Goal: Task Accomplishment & Management: Manage account settings

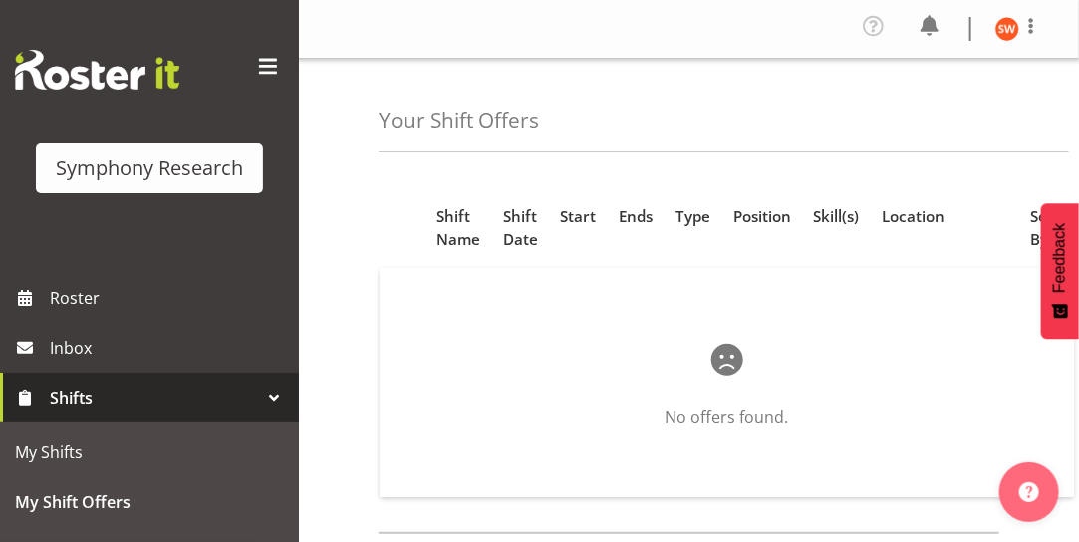
click at [103, 403] on span "Shifts" at bounding box center [154, 397] width 209 height 30
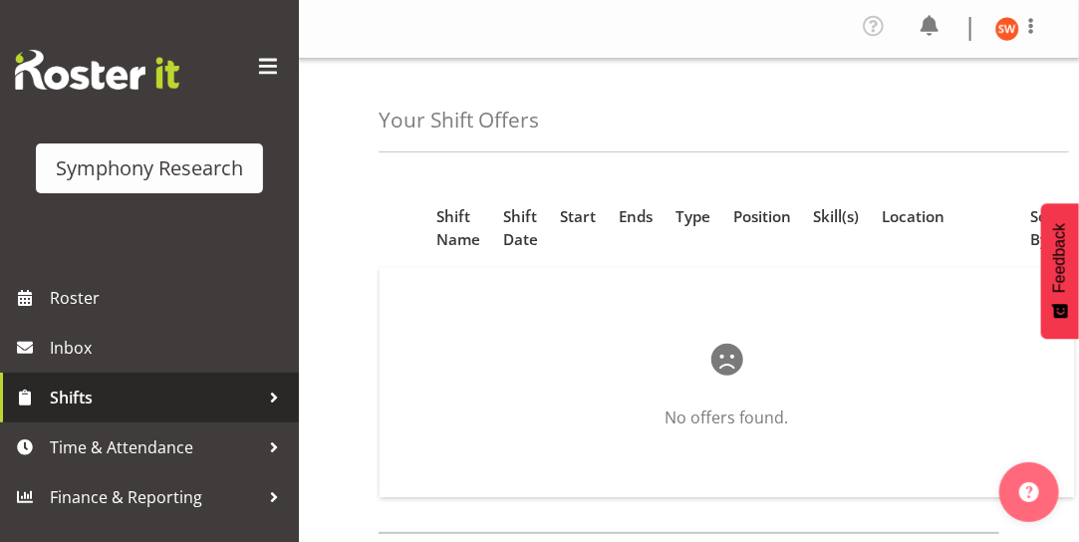
click at [280, 399] on div at bounding box center [274, 397] width 30 height 30
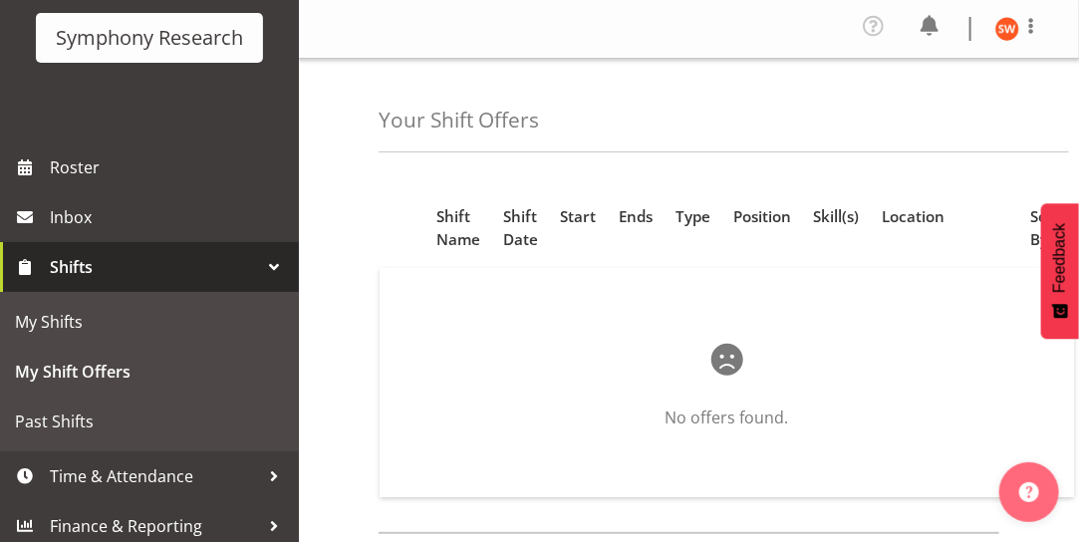
scroll to position [140, 0]
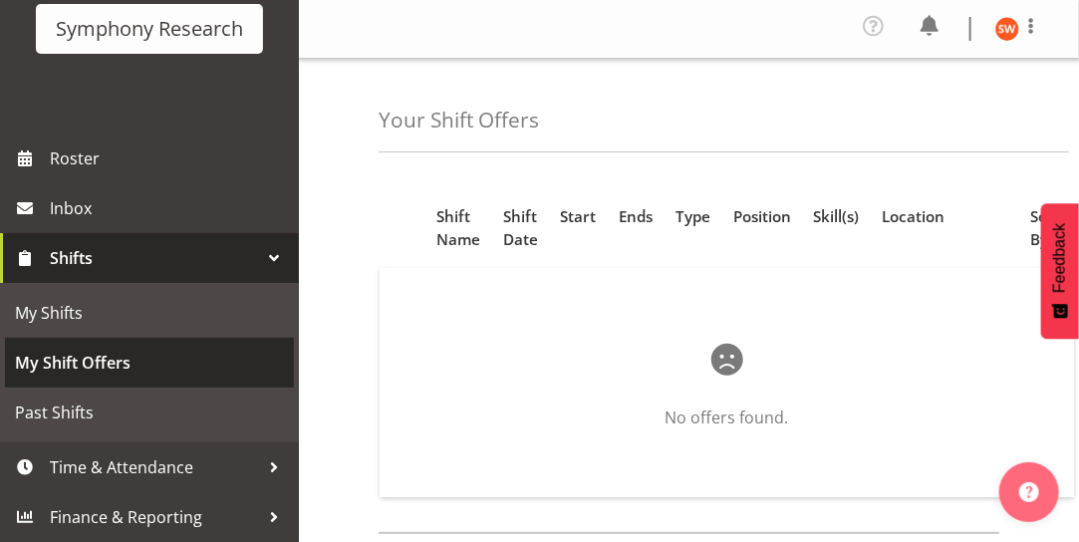
click at [77, 362] on span "My Shift Offers" at bounding box center [149, 363] width 269 height 30
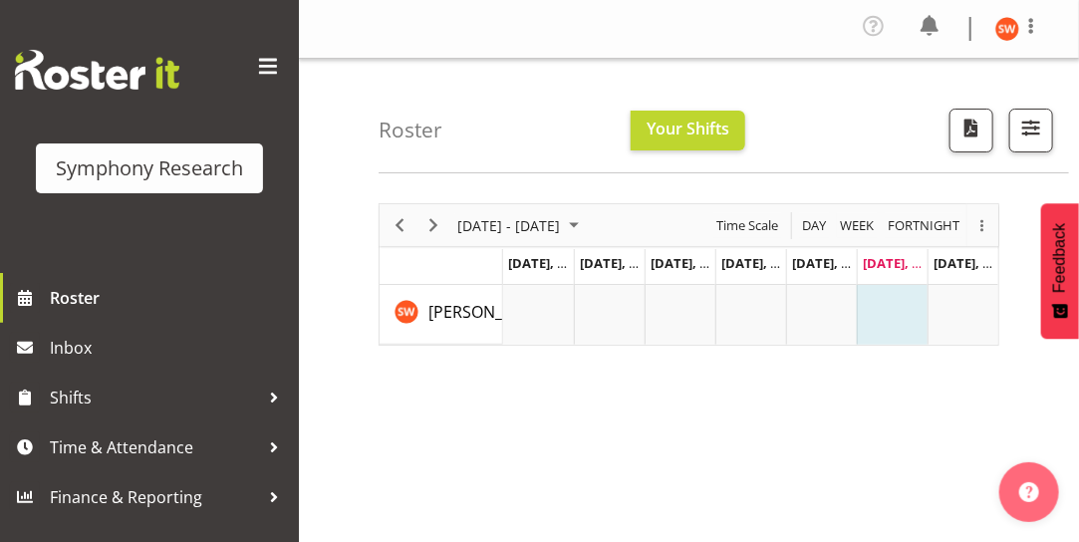
scroll to position [6, 0]
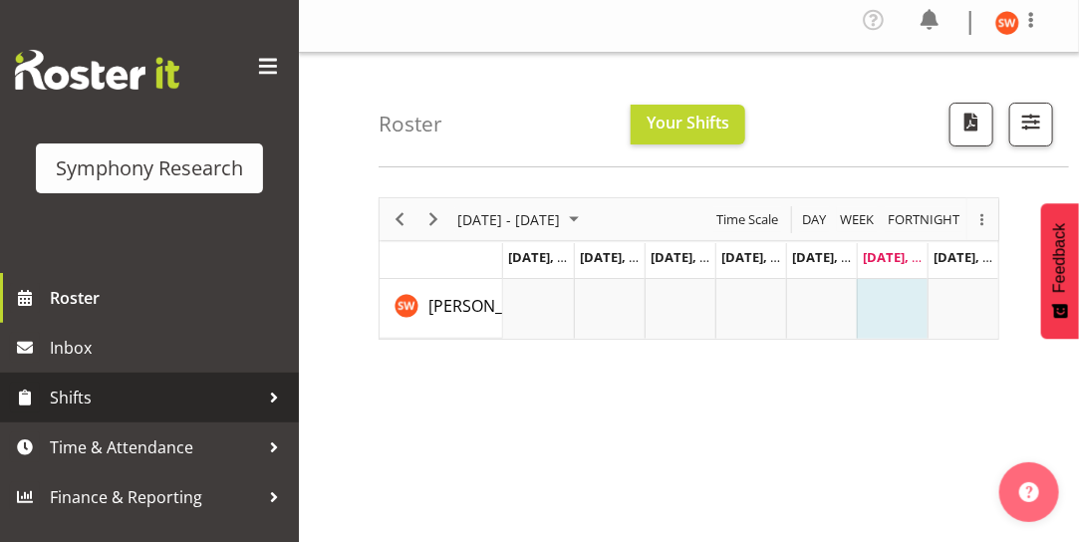
click at [73, 387] on span "Shifts" at bounding box center [154, 397] width 209 height 30
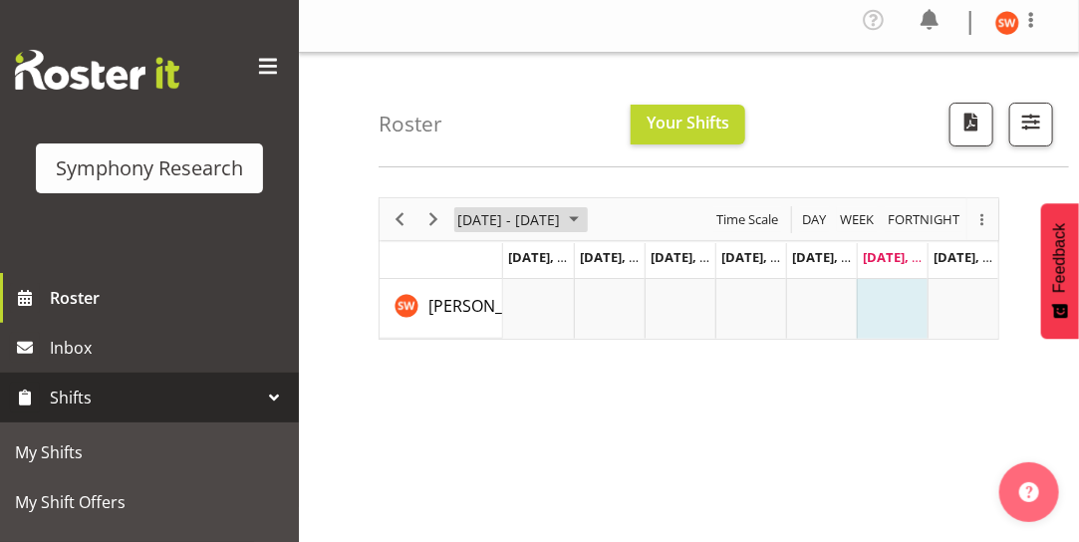
click at [586, 219] on span "August 25 - 31, 2025" at bounding box center [574, 219] width 24 height 25
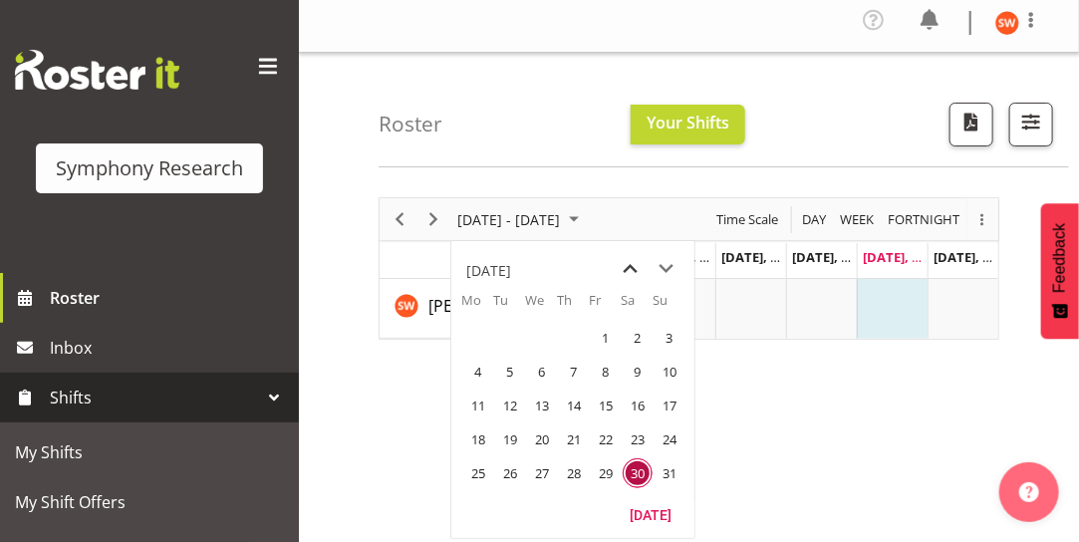
click at [633, 267] on span "previous month" at bounding box center [630, 269] width 35 height 36
click at [671, 269] on span "next month" at bounding box center [666, 269] width 35 height 36
click at [671, 267] on span "next month" at bounding box center [666, 269] width 35 height 36
click at [474, 335] on span "1" at bounding box center [478, 338] width 30 height 30
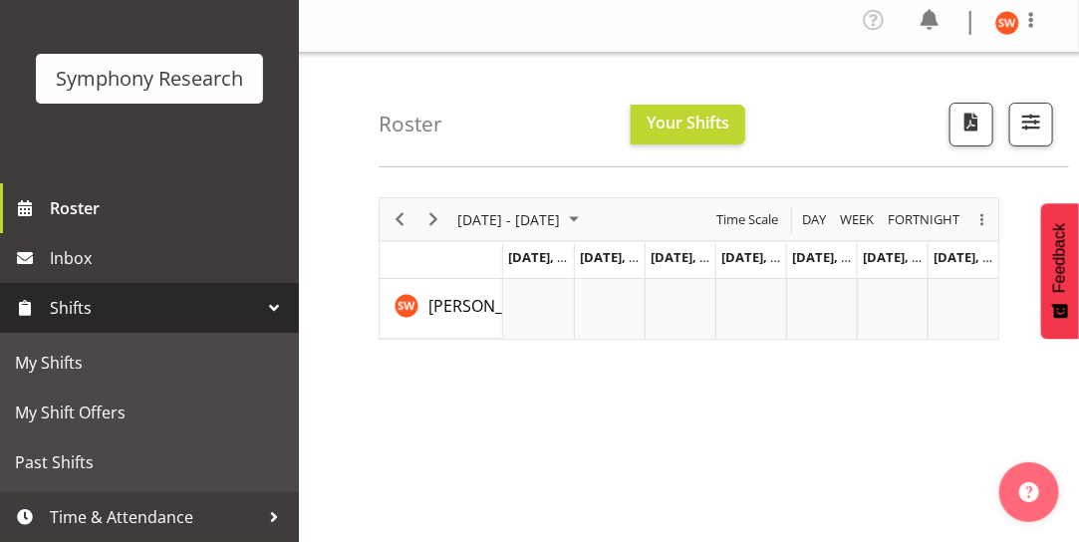
scroll to position [111, 0]
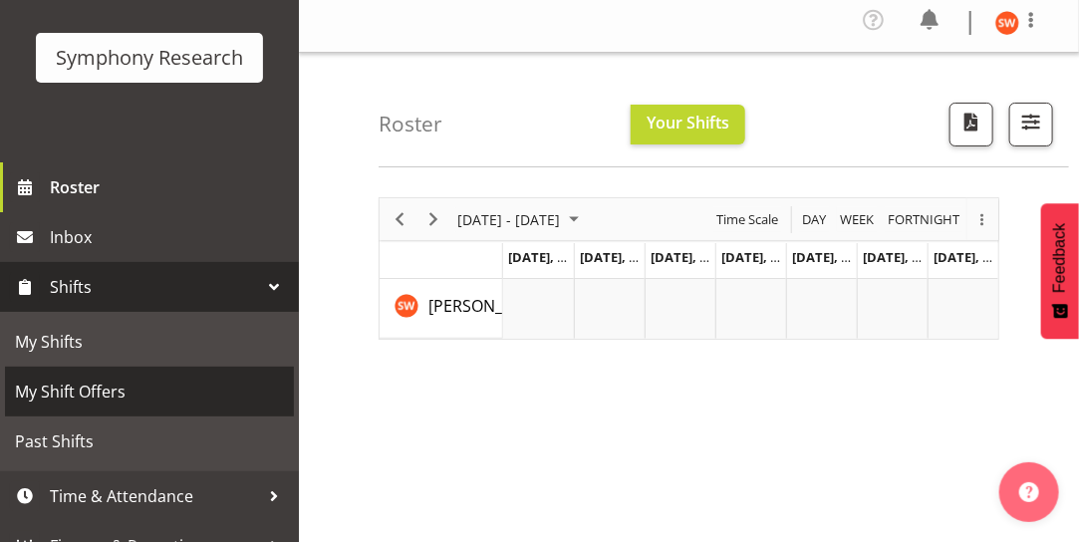
click at [103, 384] on span "My Shift Offers" at bounding box center [149, 391] width 269 height 30
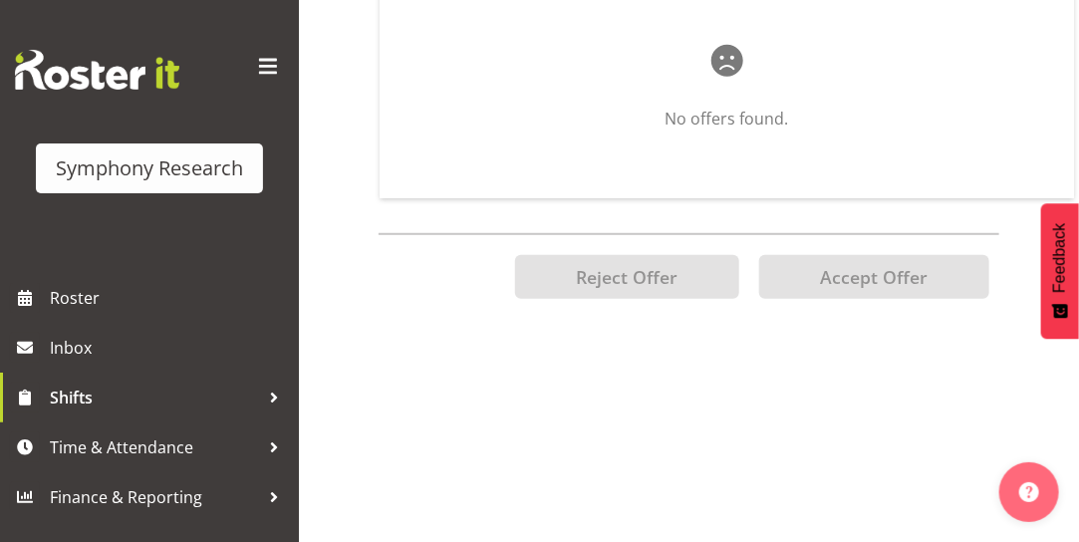
scroll to position [434, 0]
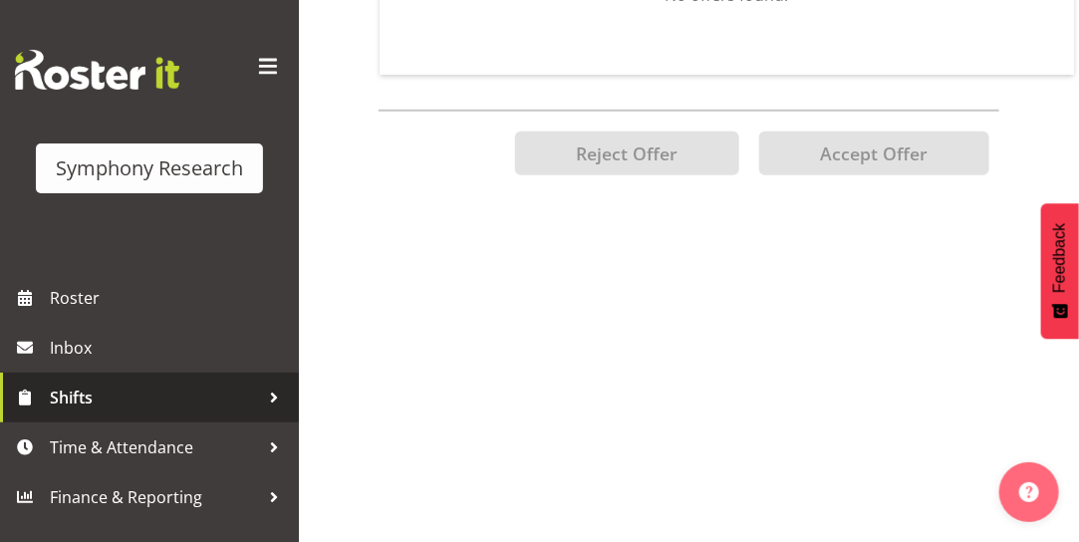
click at [57, 402] on span "Shifts" at bounding box center [154, 397] width 209 height 30
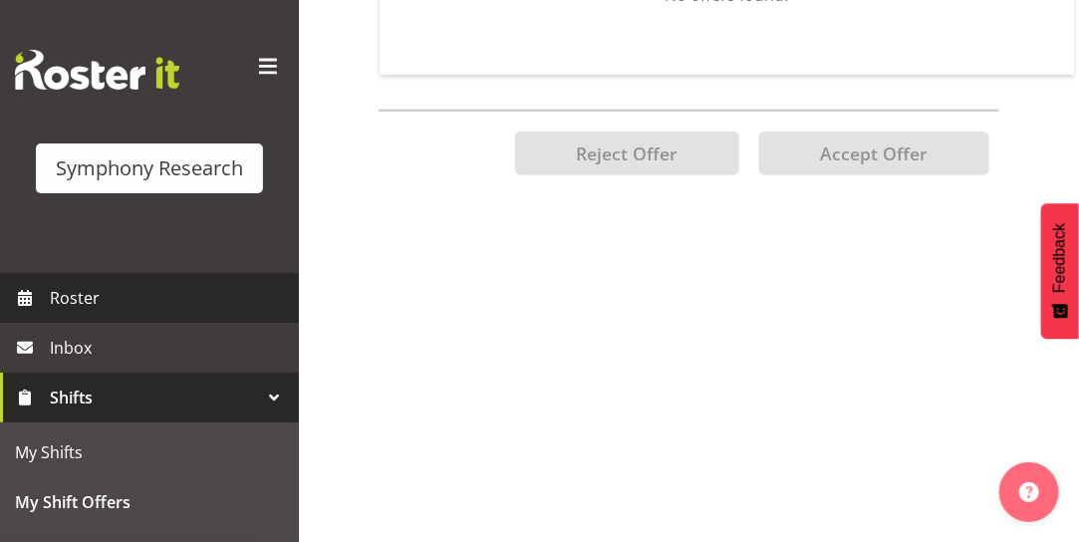
click at [77, 299] on span "Roster" at bounding box center [169, 298] width 239 height 30
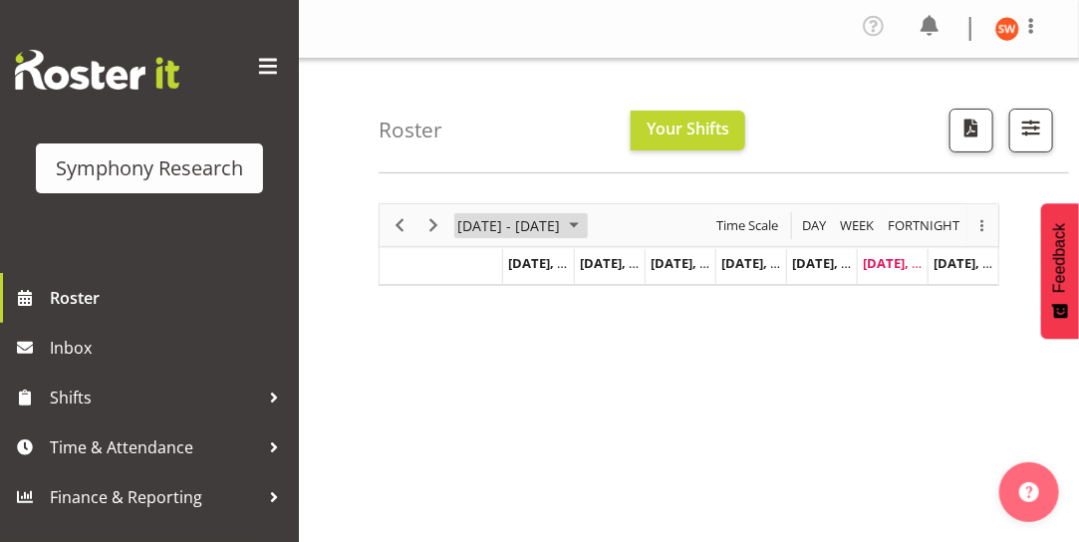
click at [586, 221] on span "August 25 - 31, 2025" at bounding box center [574, 225] width 24 height 25
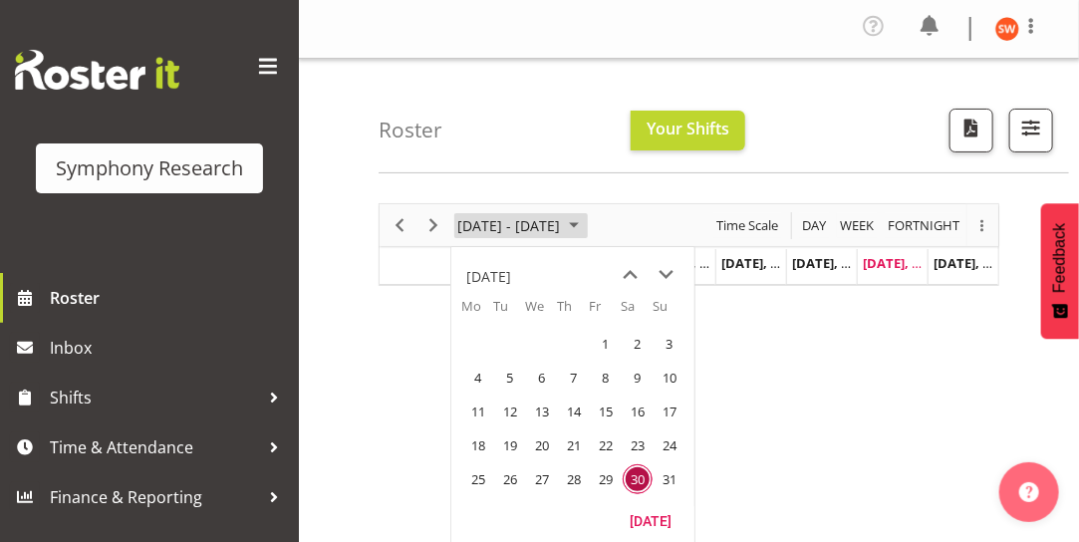
click at [586, 221] on span "August 25 - 31, 2025" at bounding box center [574, 225] width 24 height 25
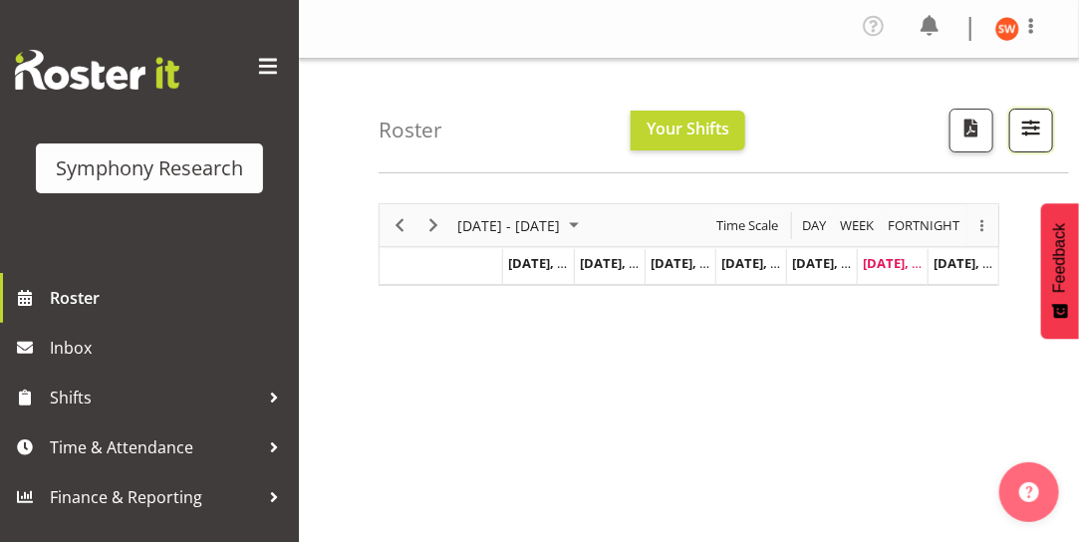
click at [1038, 131] on span "button" at bounding box center [1031, 128] width 26 height 26
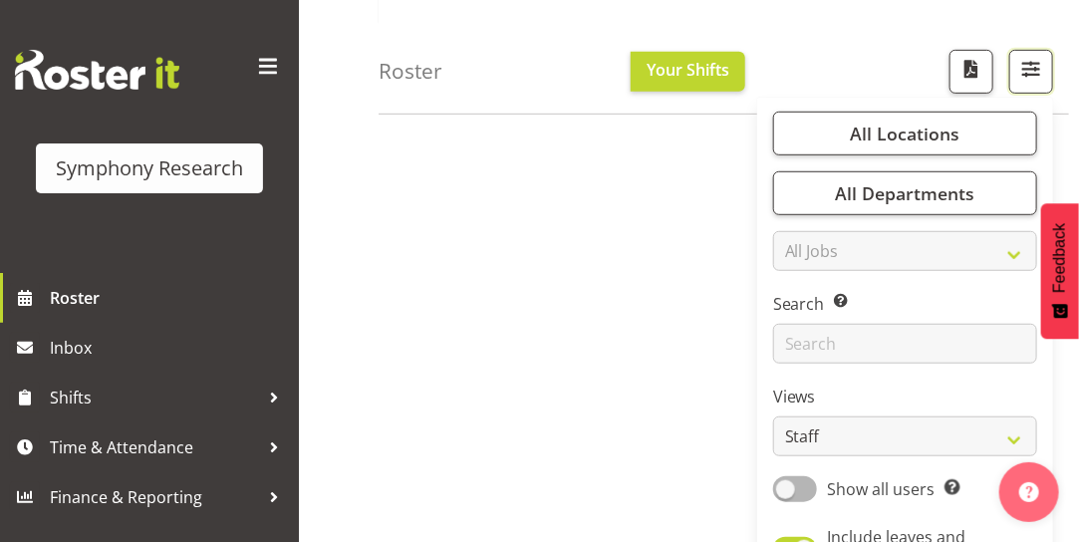
scroll to position [337, 0]
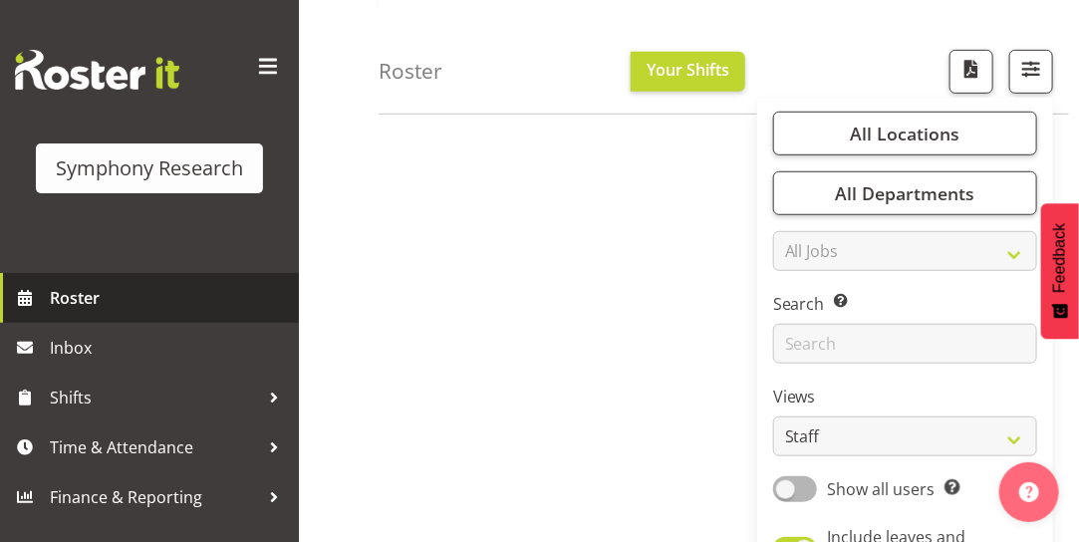
click at [68, 302] on span "Roster" at bounding box center [169, 298] width 239 height 30
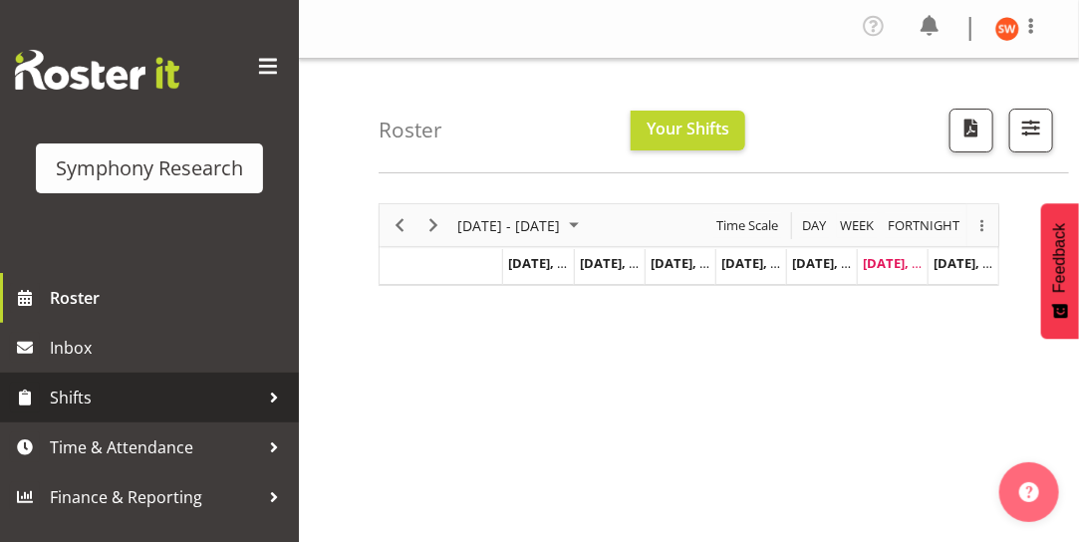
click at [149, 404] on span "Shifts" at bounding box center [154, 397] width 209 height 30
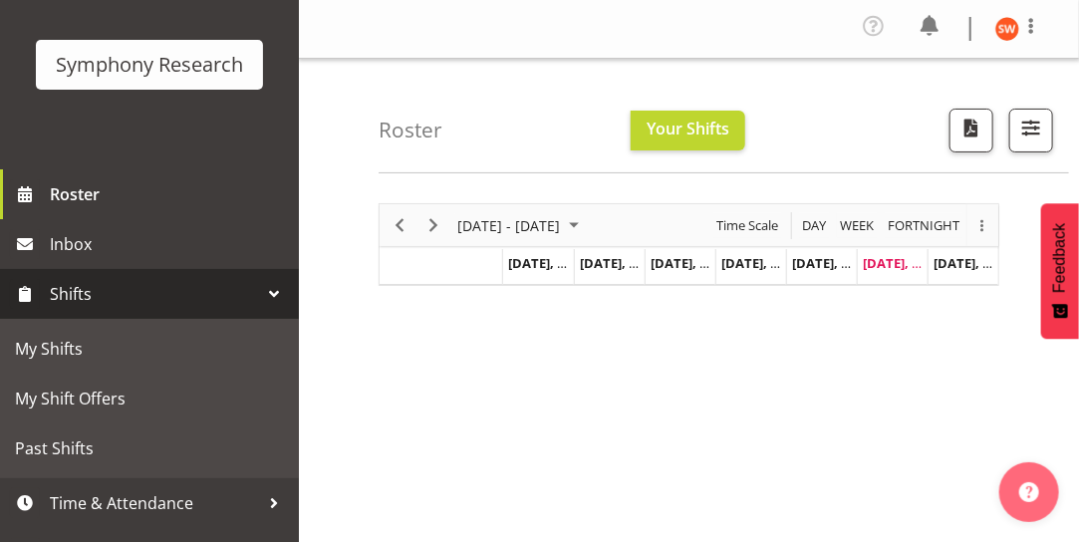
scroll to position [140, 0]
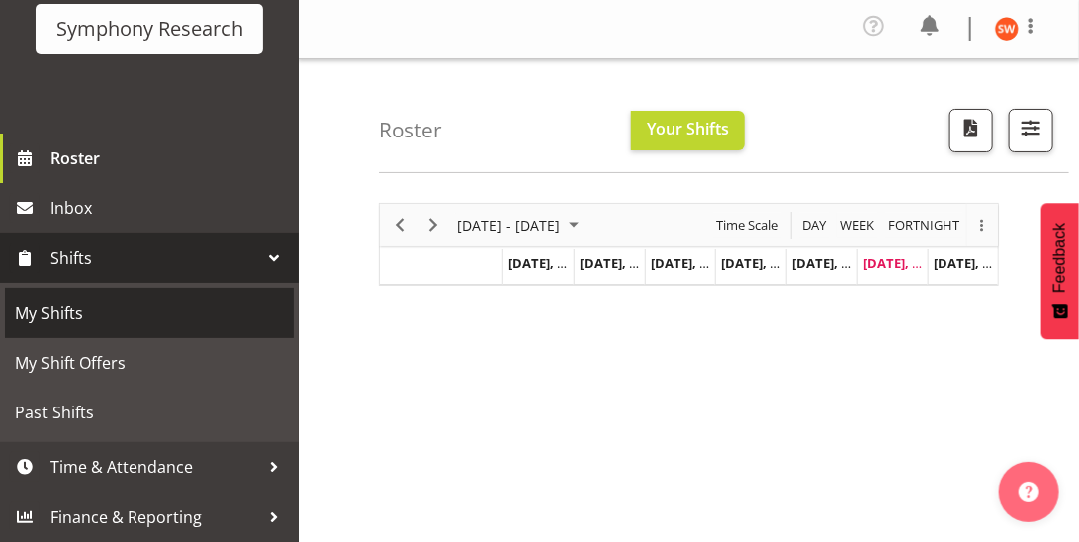
click at [48, 311] on span "My Shifts" at bounding box center [149, 313] width 269 height 30
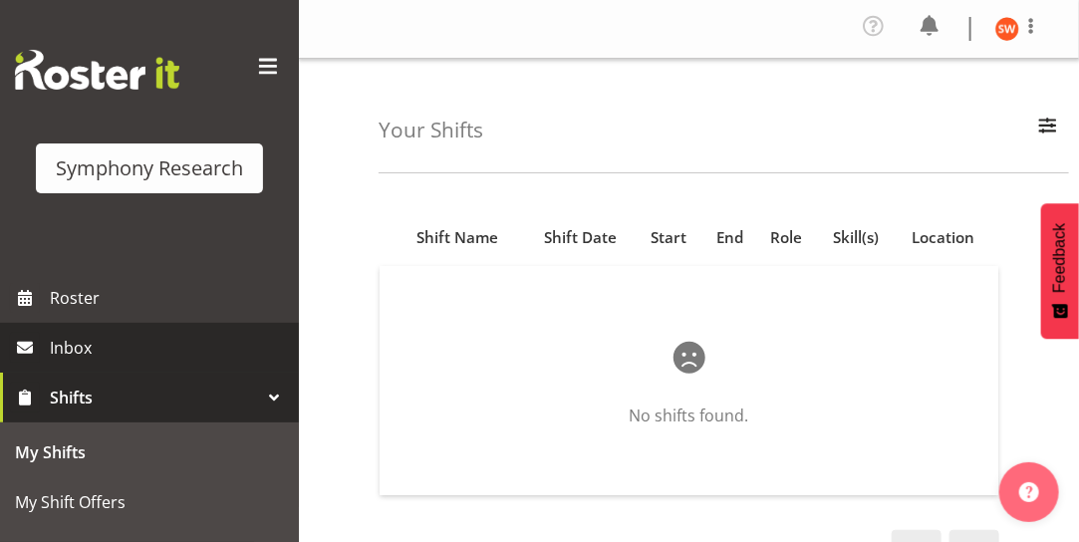
click at [284, 360] on div "Symphony Research Roster Inbox Shifts My Shifts My Shift Offers Past Shifts Tim…" at bounding box center [149, 271] width 299 height 542
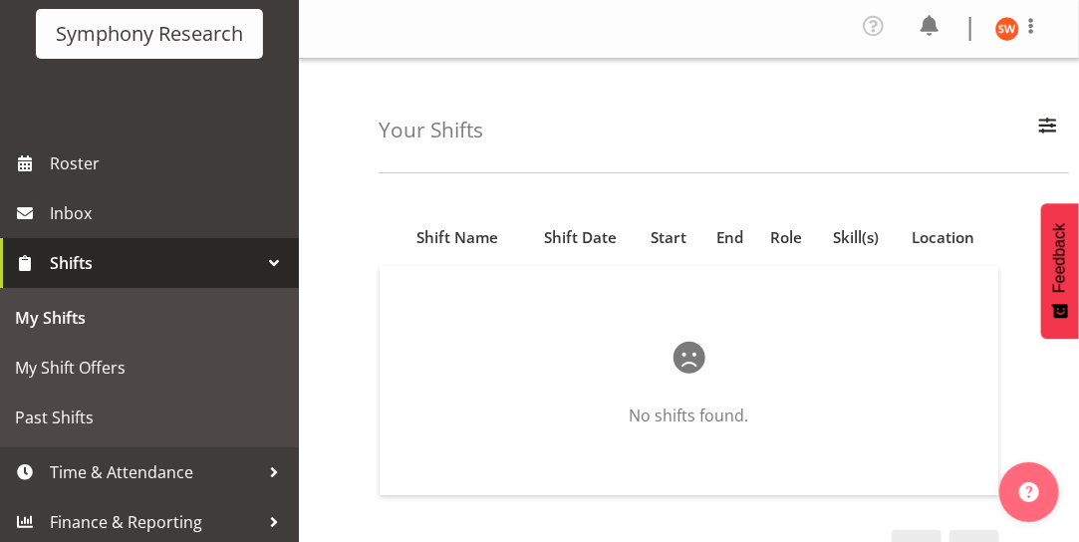
scroll to position [139, 0]
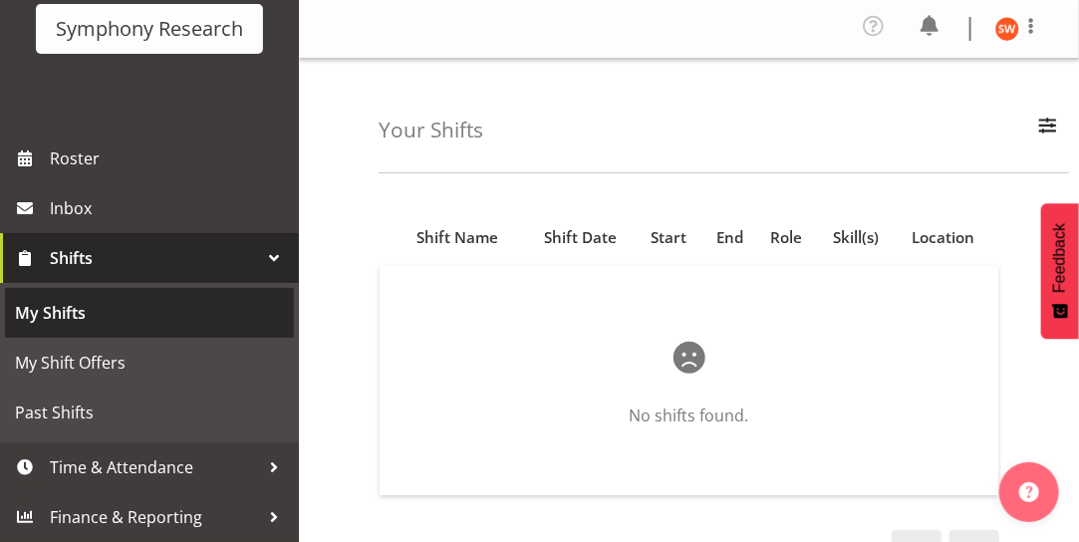
click at [83, 323] on span "My Shifts" at bounding box center [149, 313] width 269 height 30
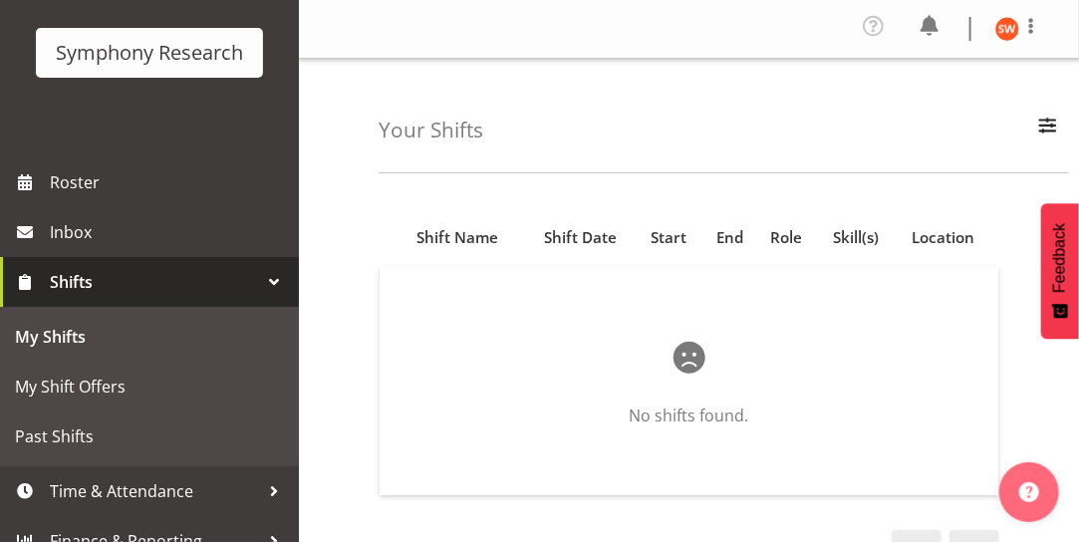
scroll to position [140, 0]
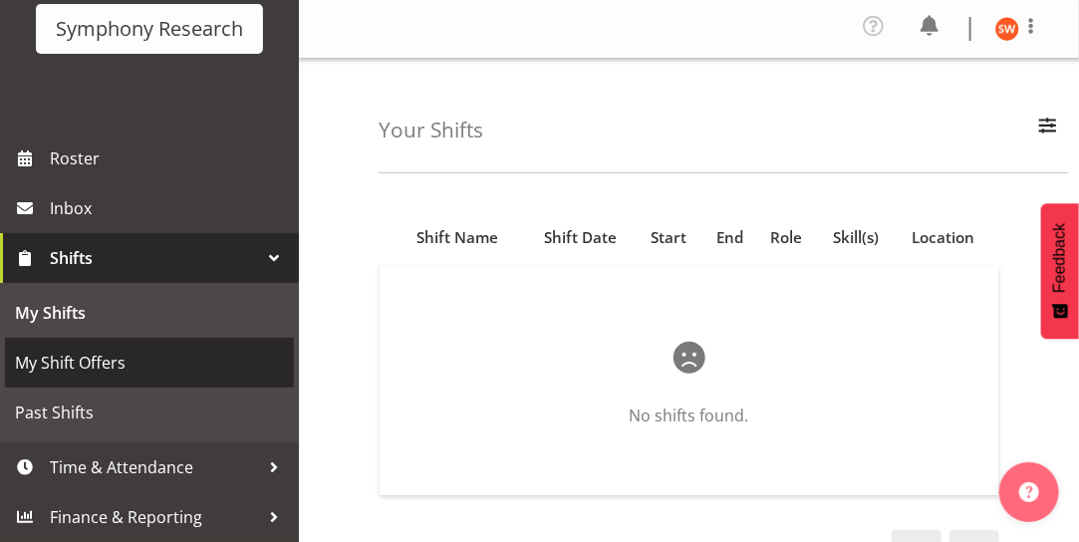
click at [74, 365] on span "My Shift Offers" at bounding box center [149, 363] width 269 height 30
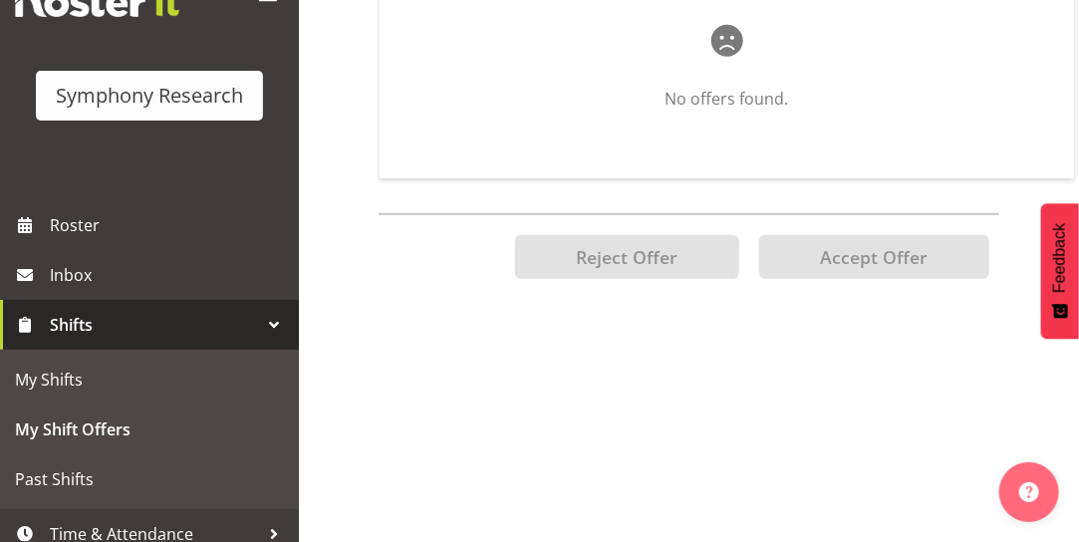
scroll to position [140, 0]
